Goal: Check status: Check status

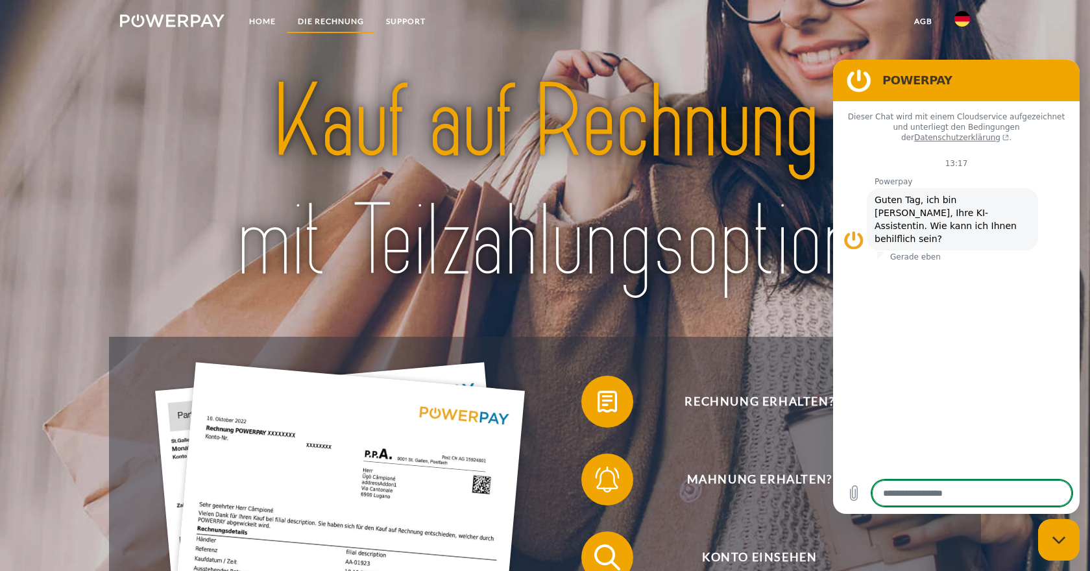
click at [324, 18] on link "DIE RECHNUNG" at bounding box center [331, 21] width 88 height 23
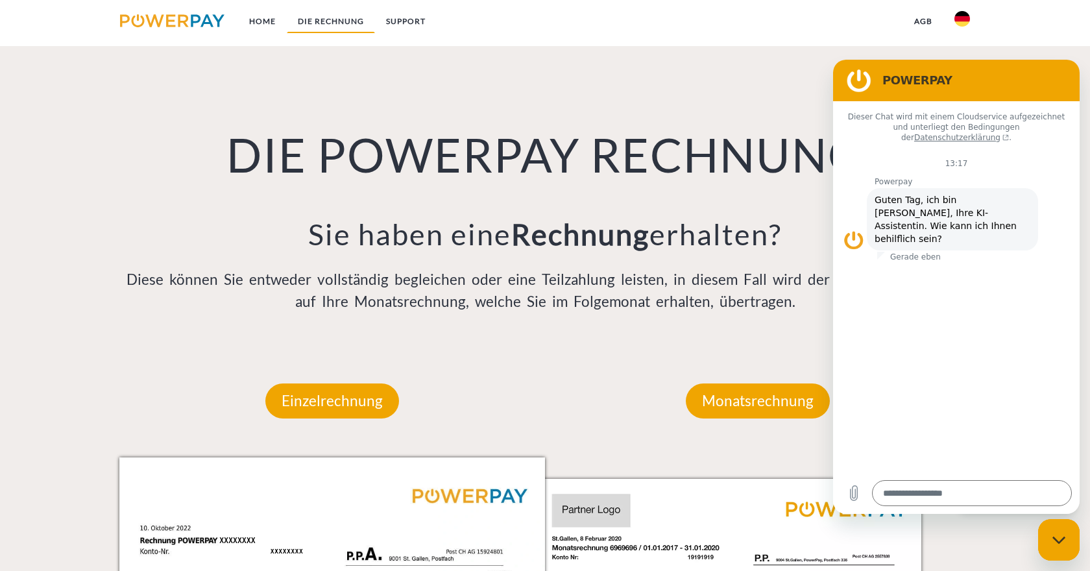
scroll to position [949, 0]
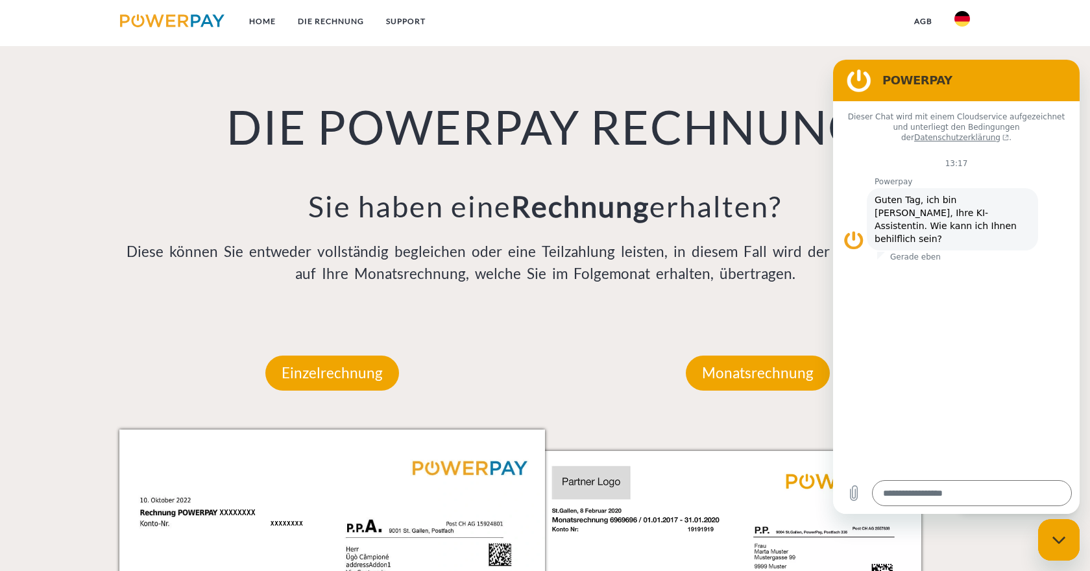
click at [728, 328] on div "Monatsrechnung" at bounding box center [758, 373] width 222 height 113
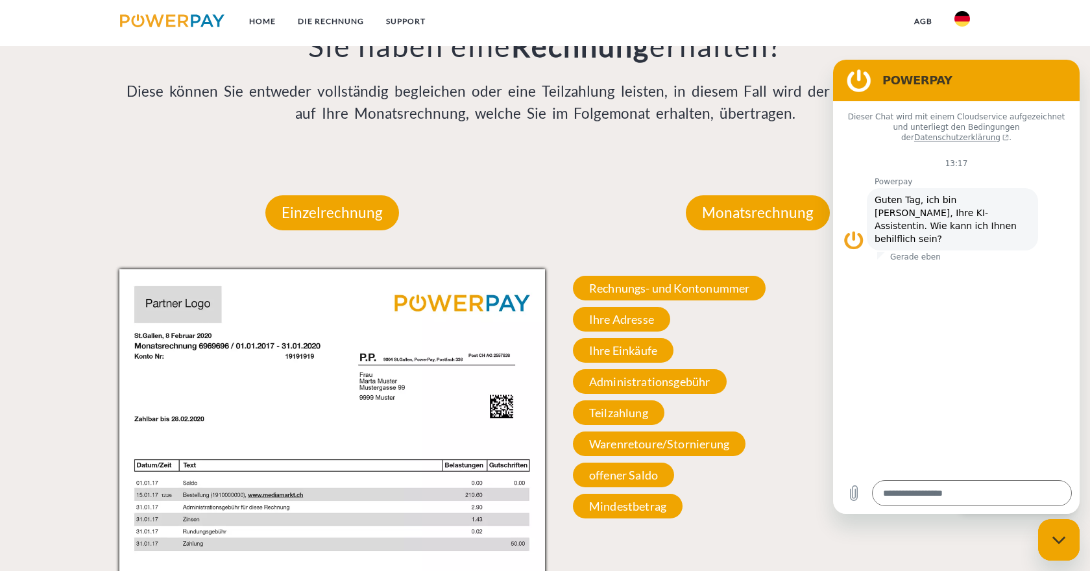
scroll to position [1106, 0]
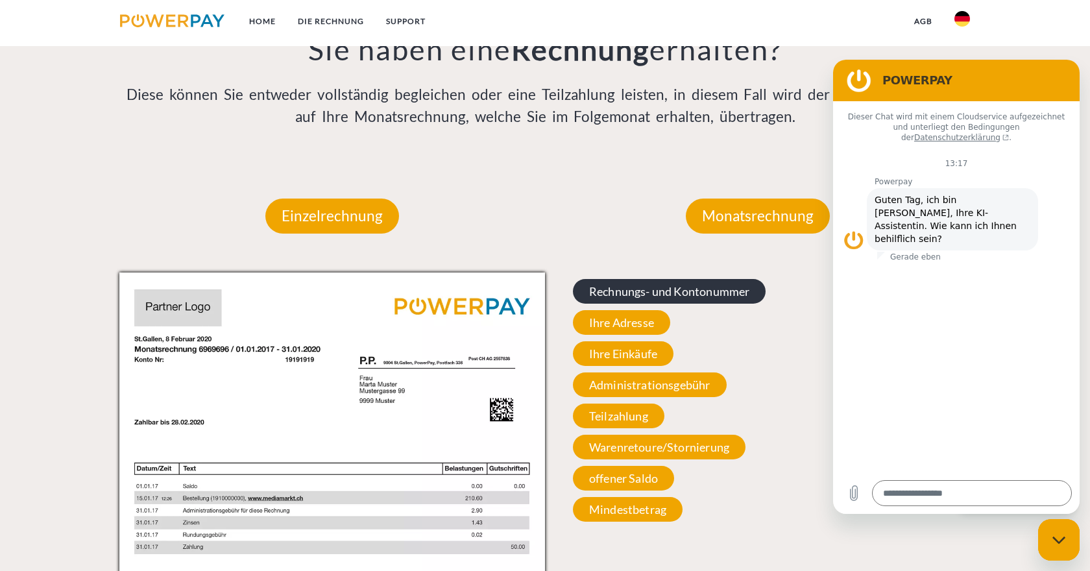
click at [645, 298] on span "Rechnungs- und Kontonummer" at bounding box center [669, 291] width 193 height 25
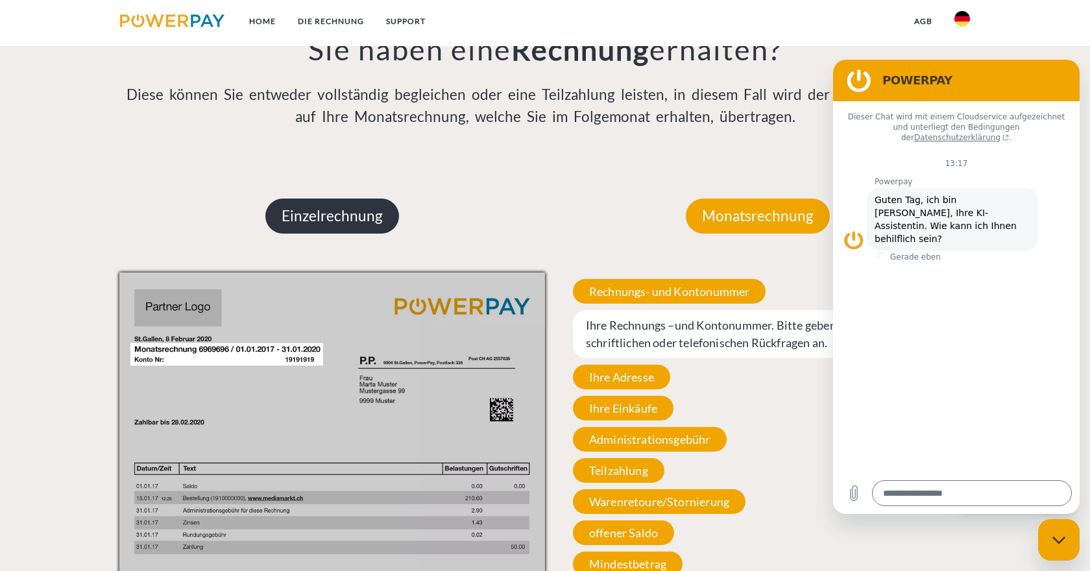
scroll to position [1108, 0]
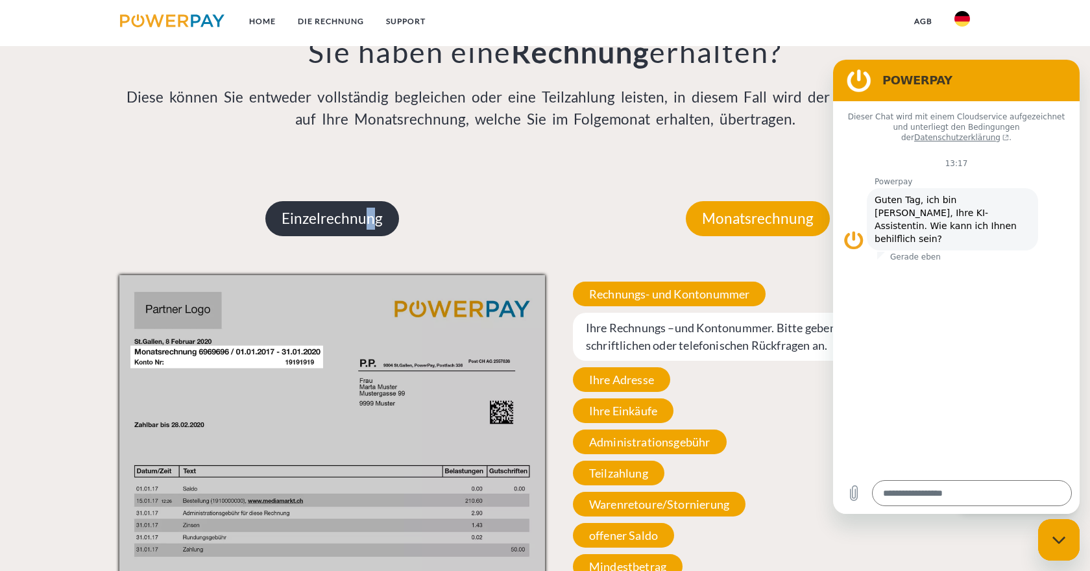
drag, startPoint x: 359, startPoint y: 224, endPoint x: 367, endPoint y: 212, distance: 15.1
click at [367, 212] on p "Einzelrechnung" at bounding box center [332, 218] width 134 height 35
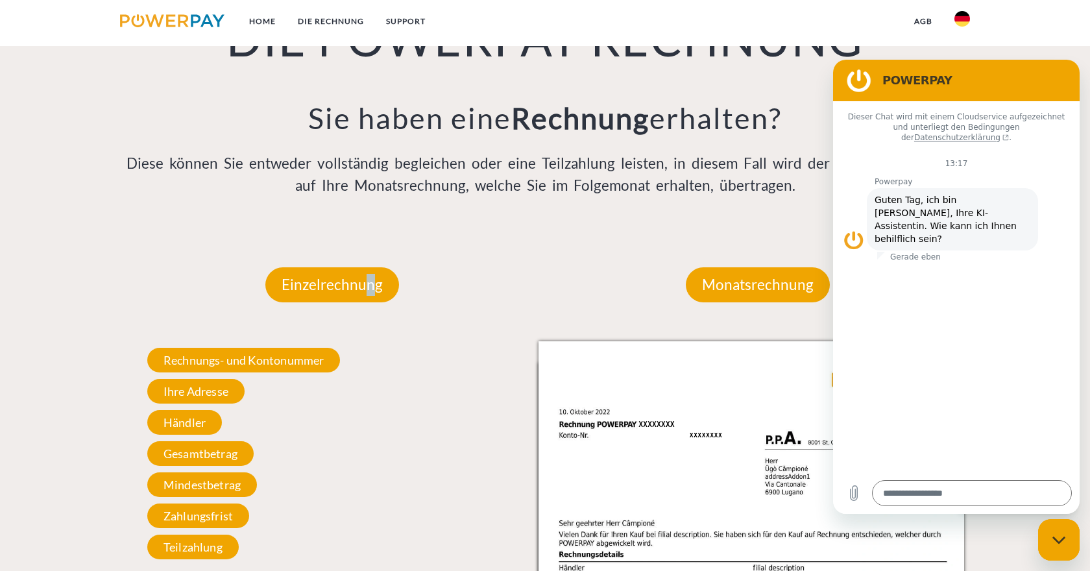
scroll to position [1035, 0]
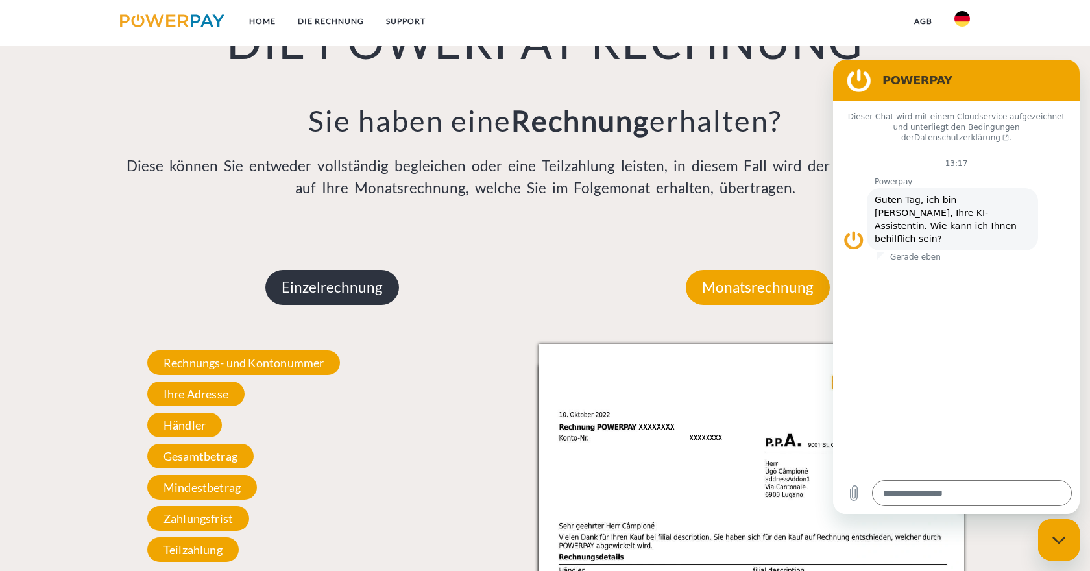
click at [343, 292] on p "Einzelrechnung" at bounding box center [332, 287] width 134 height 35
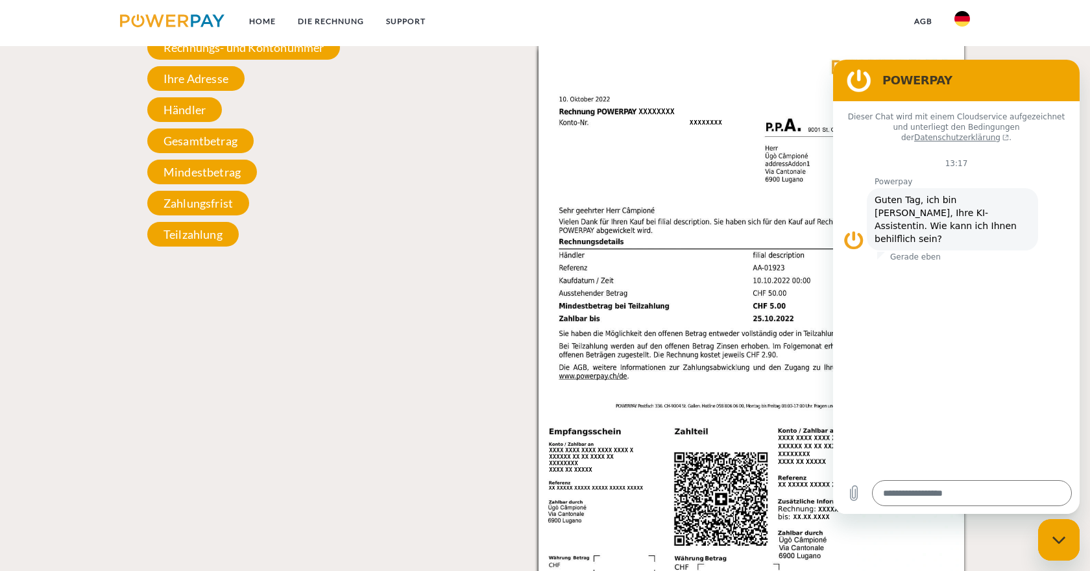
scroll to position [1377, 0]
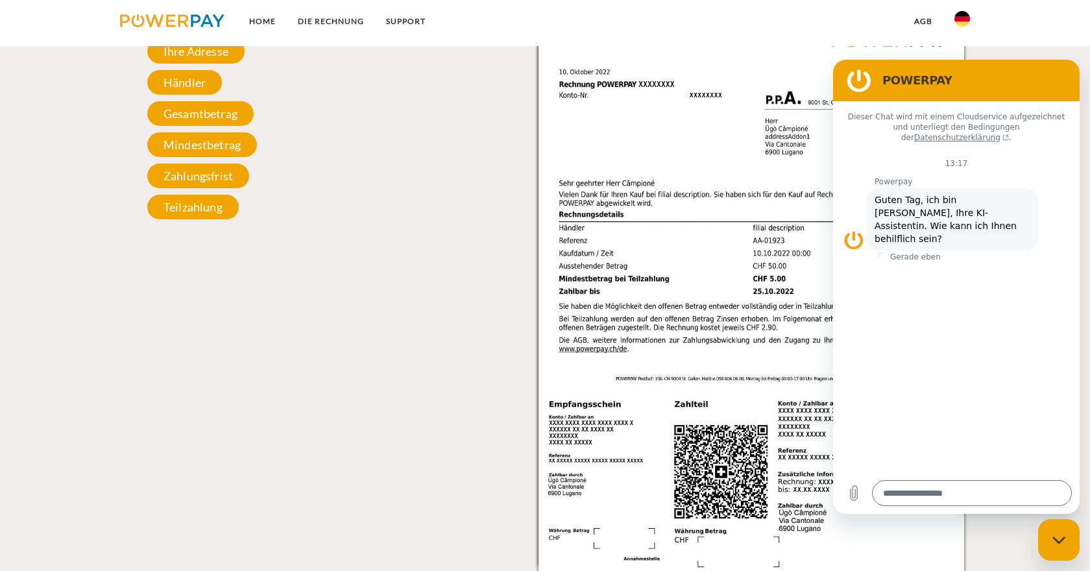
drag, startPoint x: 1052, startPoint y: 542, endPoint x: 2072, endPoint y: 1056, distance: 1142.3
click at [1052, 542] on icon "Messaging-Fenster schließen" at bounding box center [1059, 540] width 14 height 8
type textarea "*"
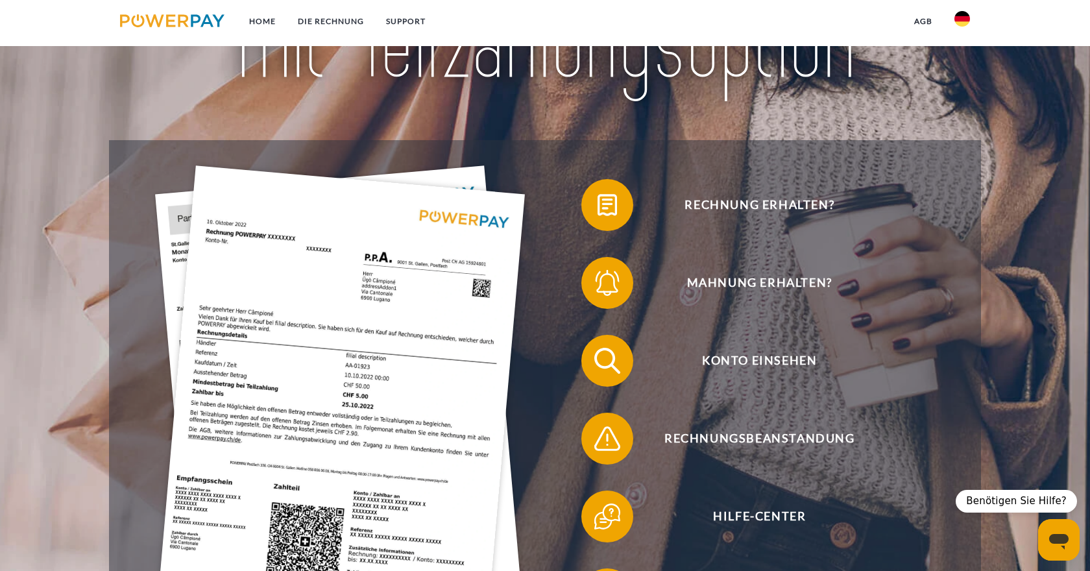
scroll to position [239, 0]
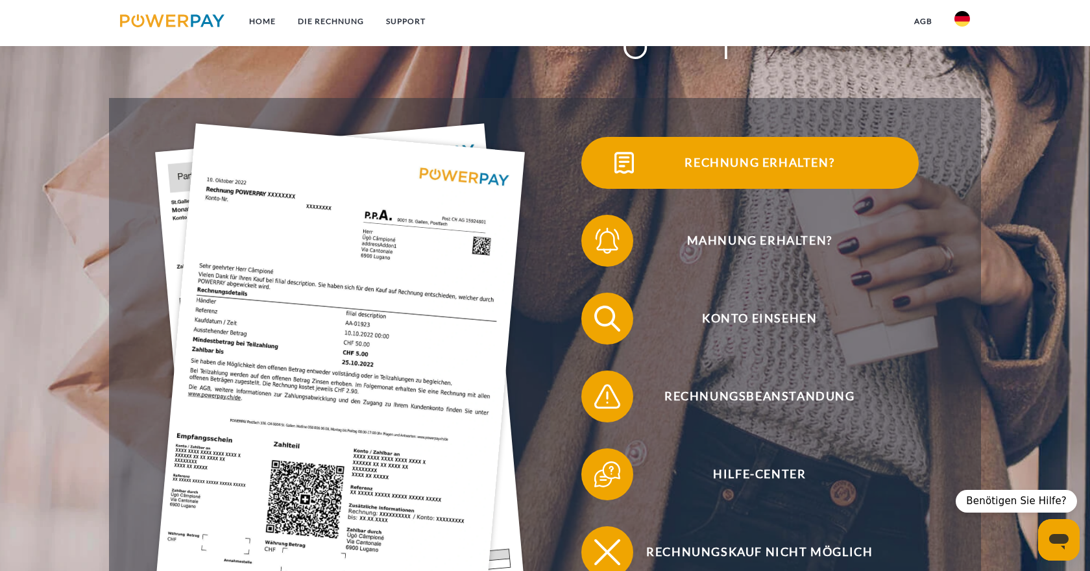
click at [748, 166] on span "Rechnung erhalten?" at bounding box center [760, 163] width 318 height 52
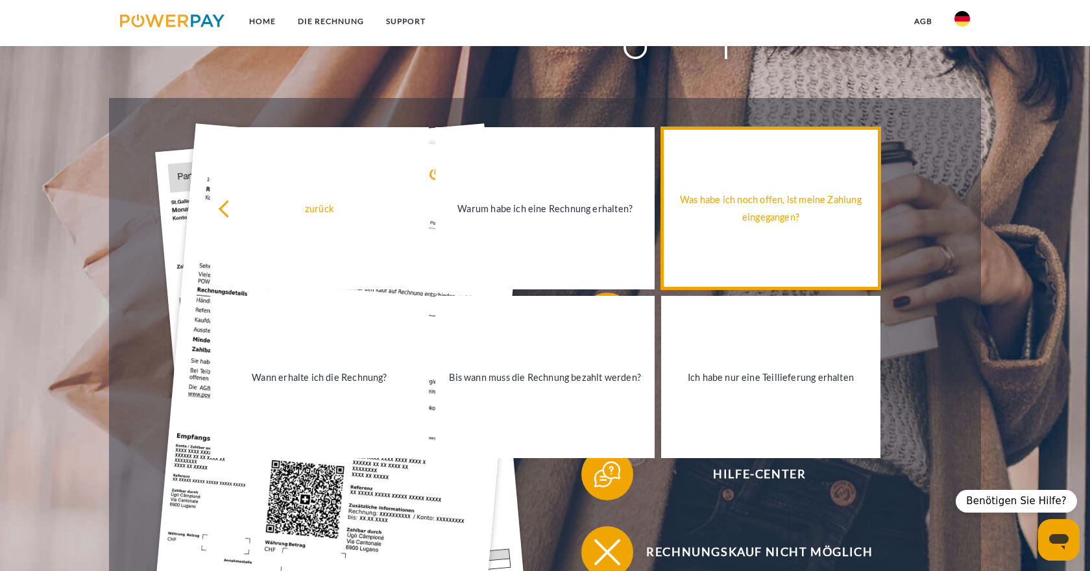
click at [835, 234] on link "Was habe ich noch offen, ist meine Zahlung eingegangen?" at bounding box center [770, 208] width 219 height 162
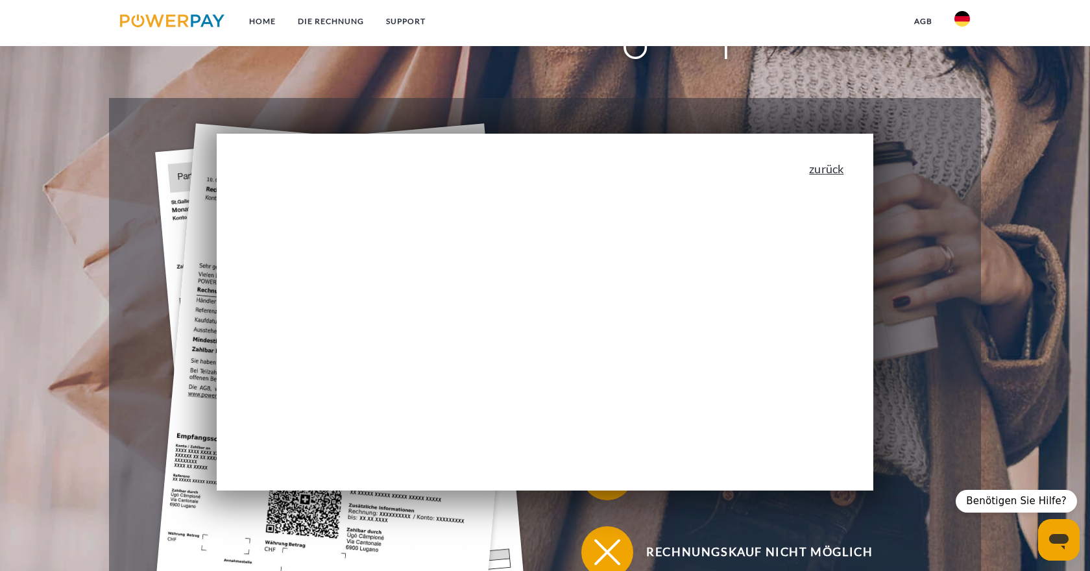
click at [827, 169] on link "zurück" at bounding box center [826, 169] width 34 height 12
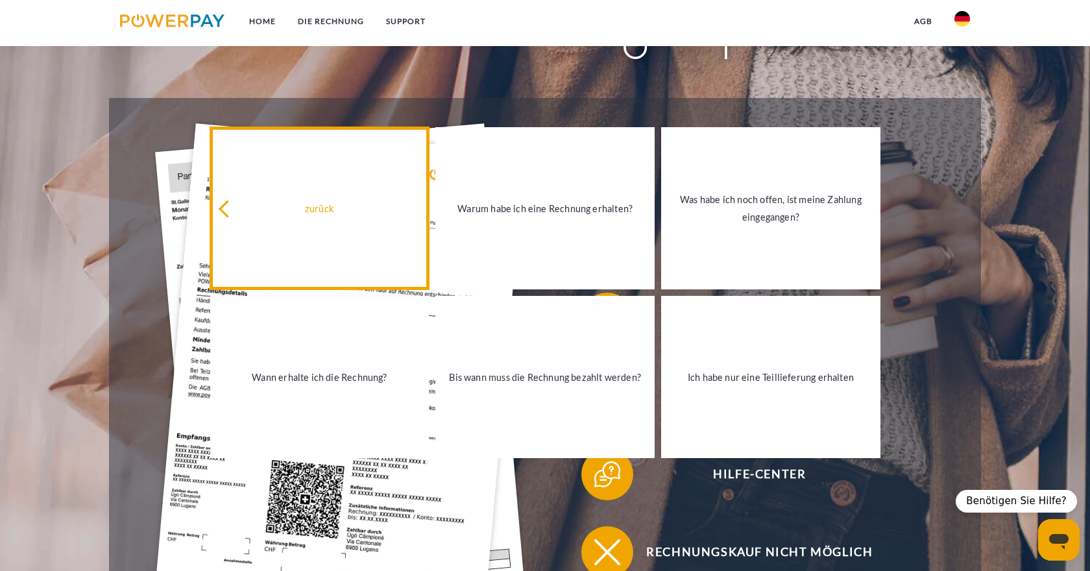
click at [348, 206] on div "zurück" at bounding box center [320, 208] width 204 height 18
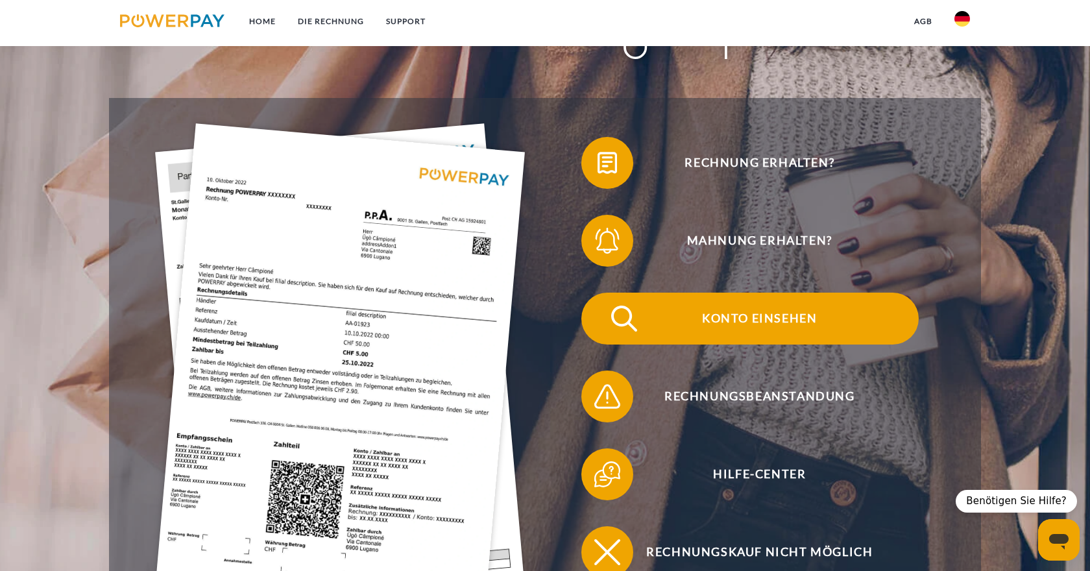
click at [758, 325] on span "Konto einsehen" at bounding box center [760, 319] width 318 height 52
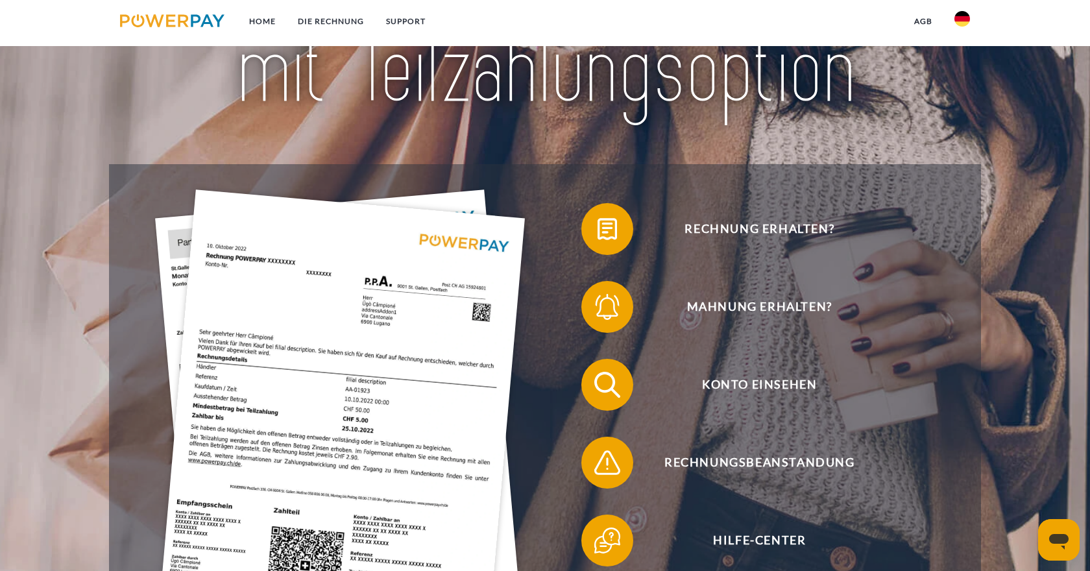
scroll to position [173, 0]
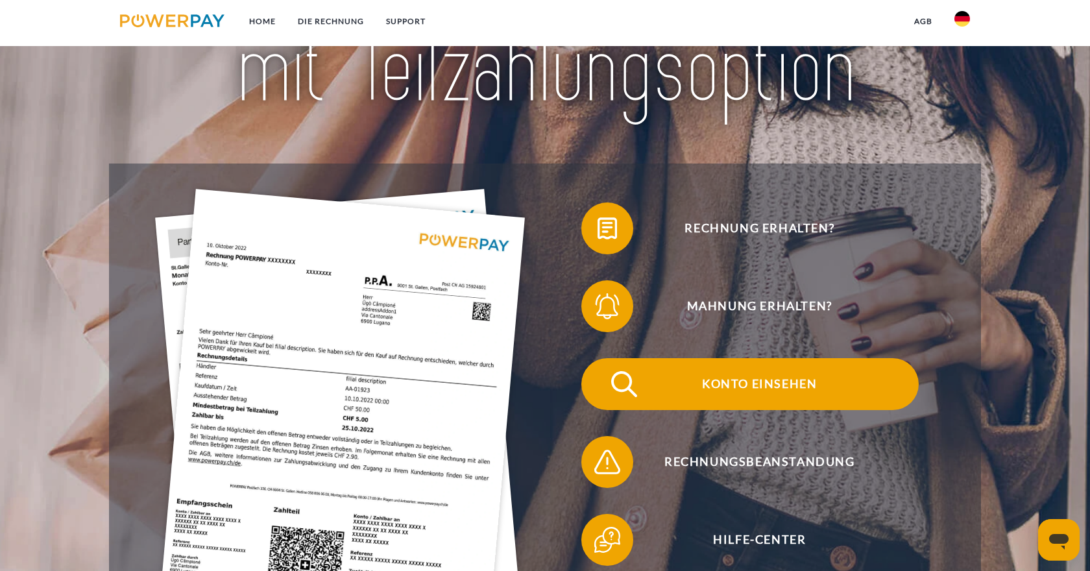
click at [747, 385] on span "Konto einsehen" at bounding box center [760, 384] width 318 height 52
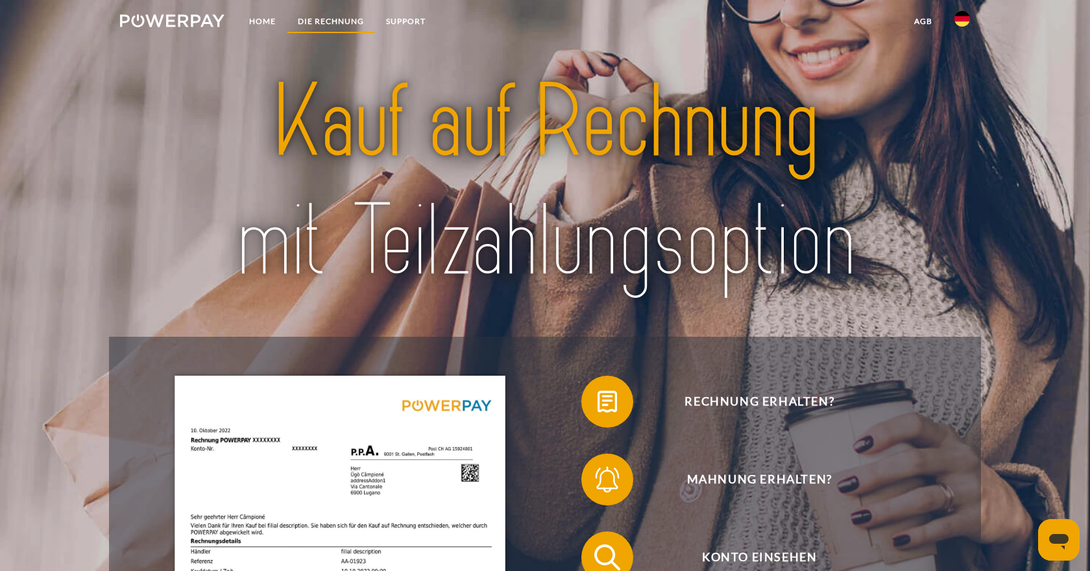
click at [292, 21] on link "DIE RECHNUNG" at bounding box center [331, 21] width 88 height 23
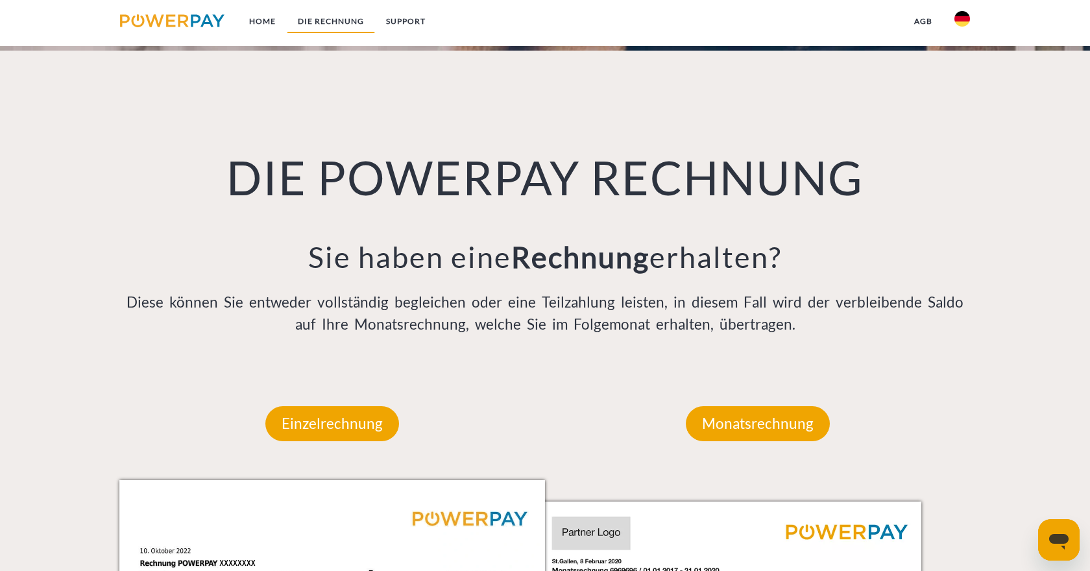
scroll to position [949, 0]
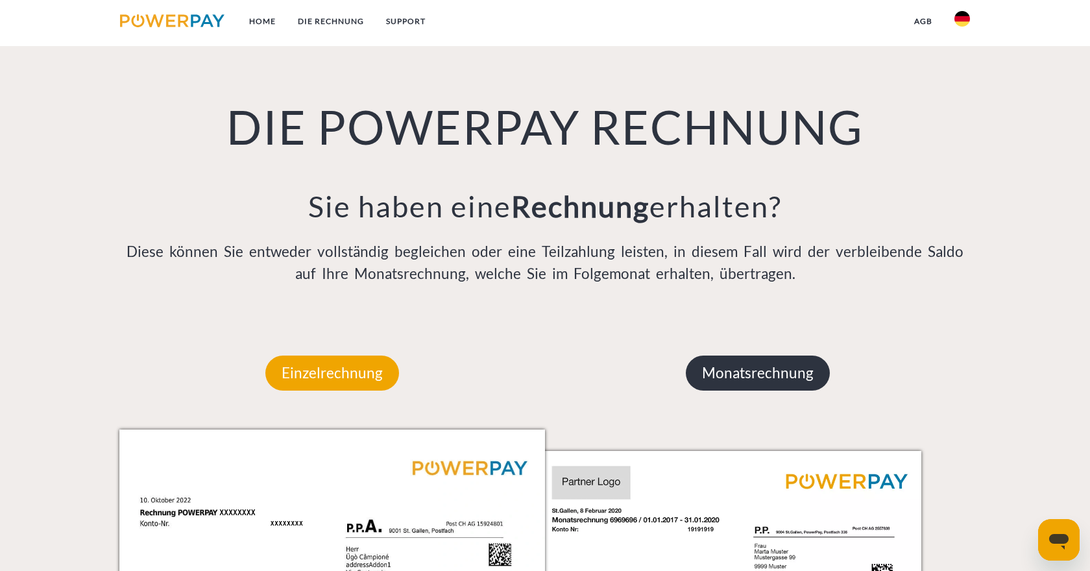
click at [790, 380] on p "Monatsrechnung" at bounding box center [758, 373] width 144 height 35
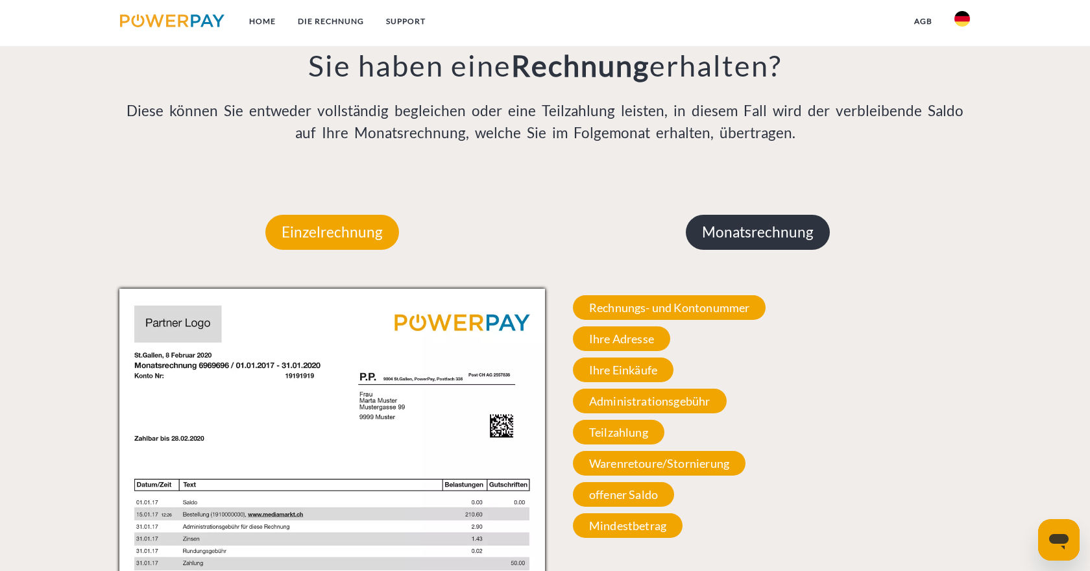
scroll to position [1221, 0]
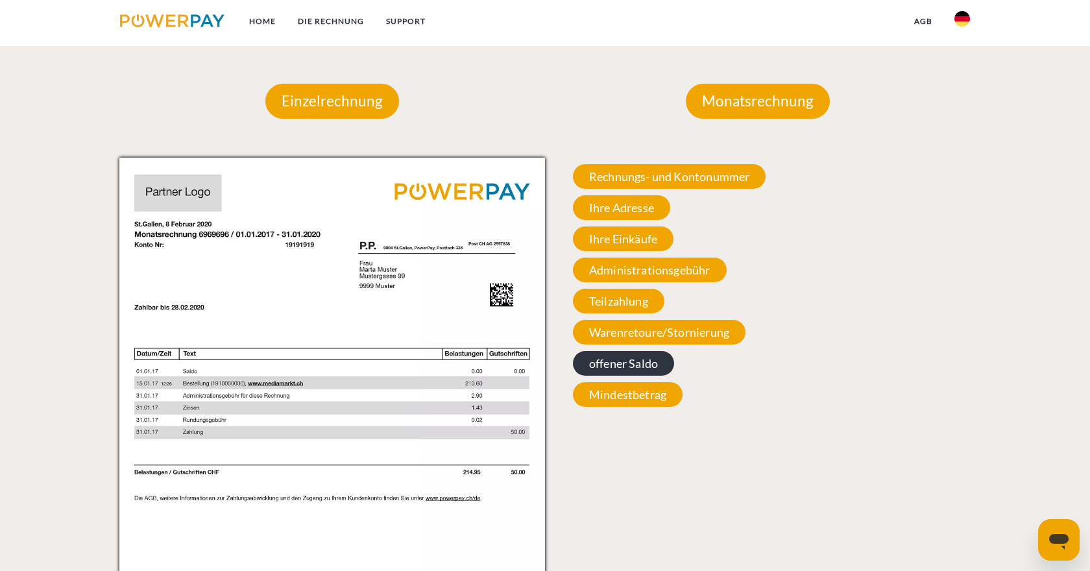
click at [633, 364] on span "offener Saldo" at bounding box center [623, 363] width 101 height 25
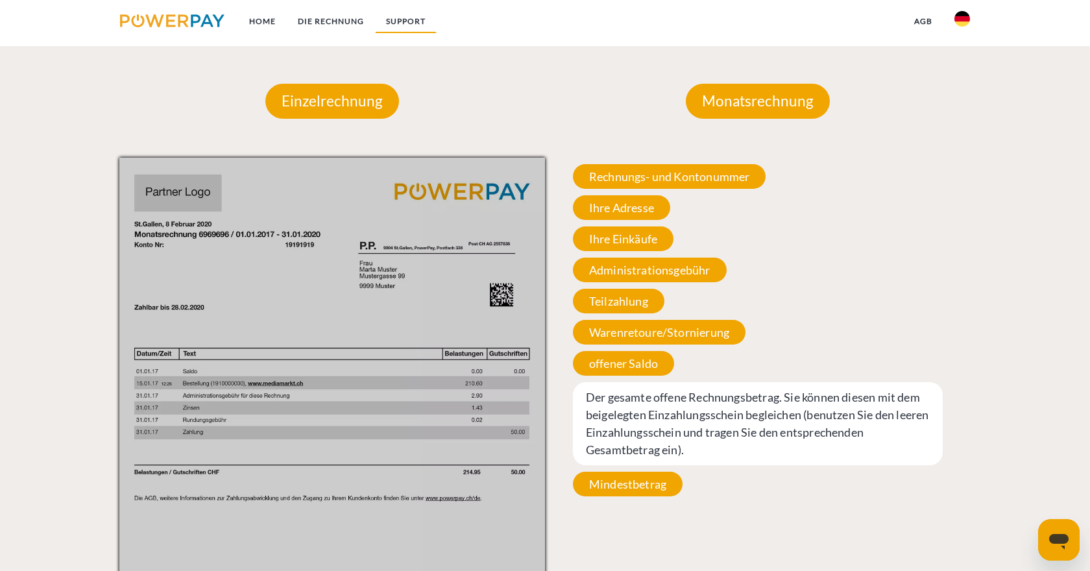
click at [408, 21] on link "SUPPORT" at bounding box center [406, 21] width 62 height 23
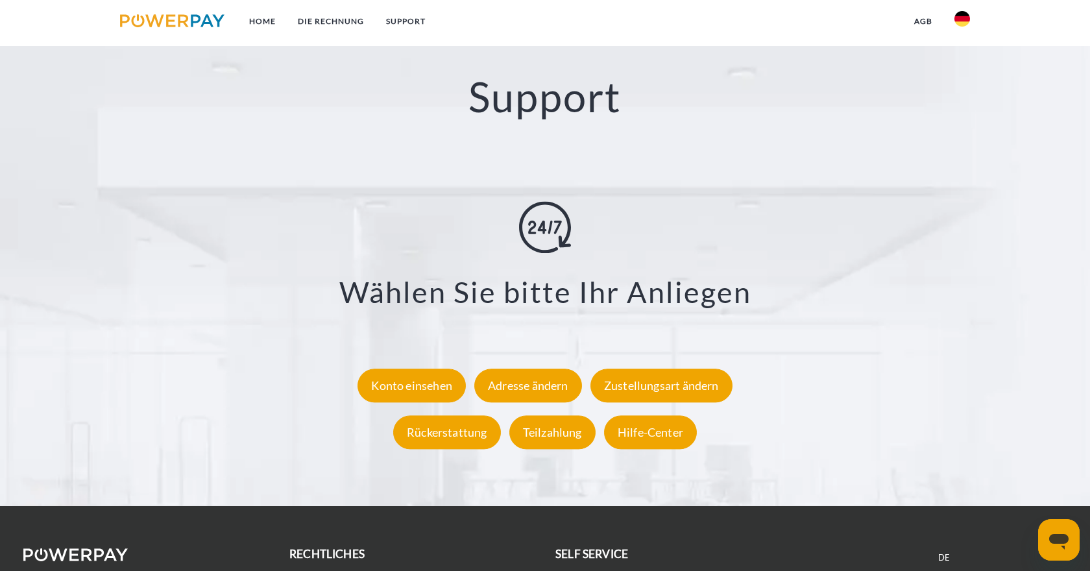
scroll to position [2338, 0]
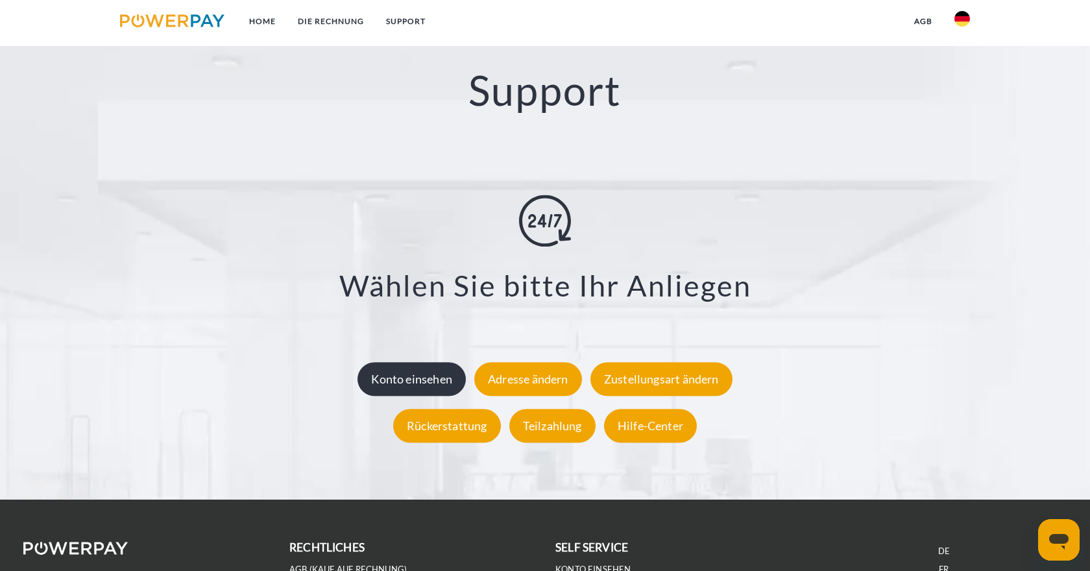
click at [437, 379] on div "Konto einsehen" at bounding box center [411, 379] width 108 height 34
